Goal: Find contact information: Find contact information

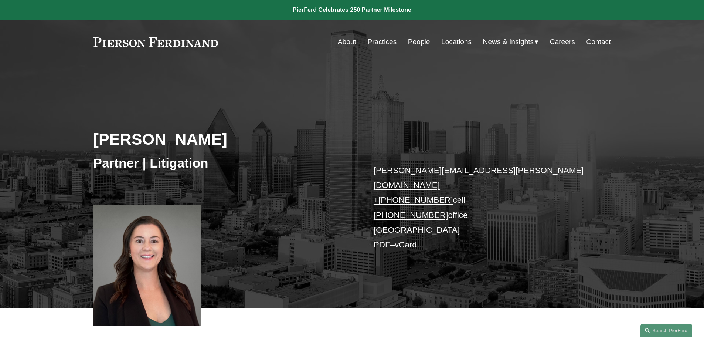
click at [377, 240] on link "PDF" at bounding box center [382, 244] width 17 height 9
click at [453, 40] on link "Locations" at bounding box center [456, 42] width 30 height 14
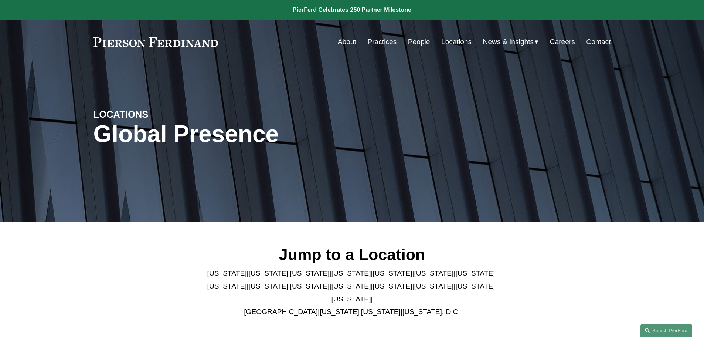
click at [467, 291] on p "[US_STATE] | [US_STATE] | [US_STATE] | [US_STATE] | [US_STATE] | [US_STATE] | […" at bounding box center [352, 292] width 302 height 51
click at [371, 295] on link "[US_STATE]" at bounding box center [351, 299] width 40 height 8
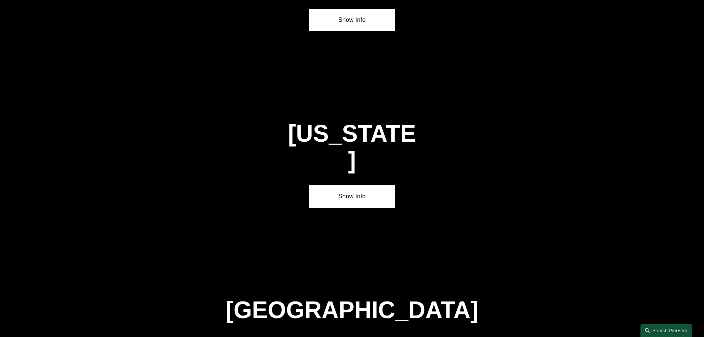
scroll to position [2515, 0]
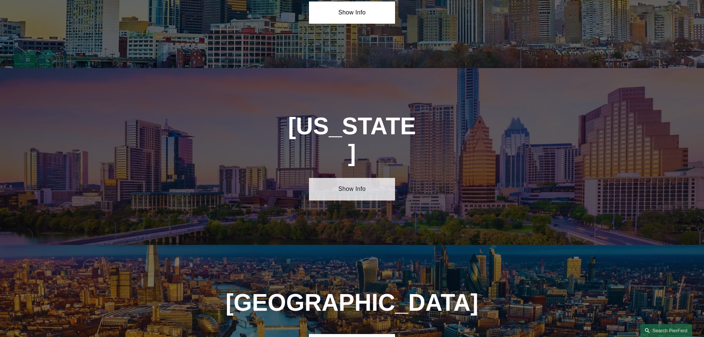
click at [342, 178] on link "Show Info" at bounding box center [352, 189] width 86 height 22
